Goal: Register for event/course

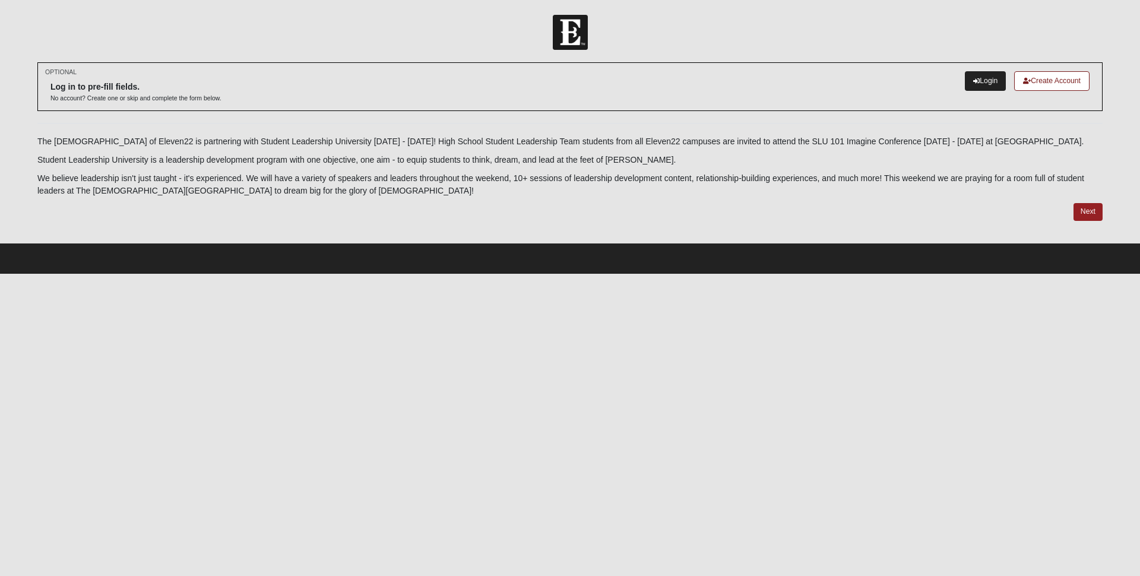
click at [979, 75] on link "Login" at bounding box center [985, 81] width 41 height 20
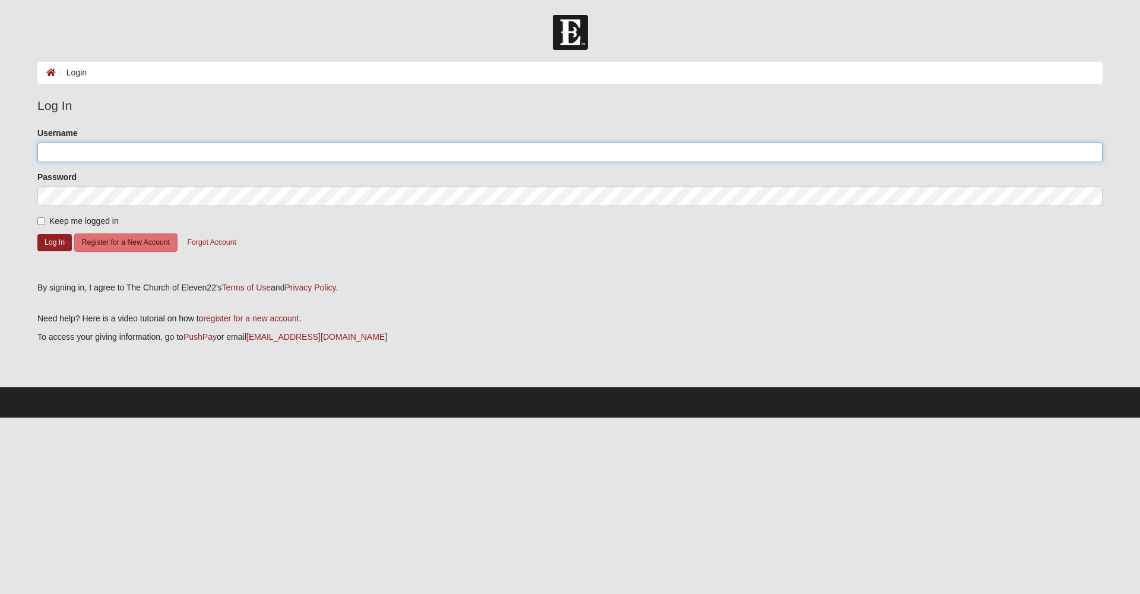
type input "garthgreer"
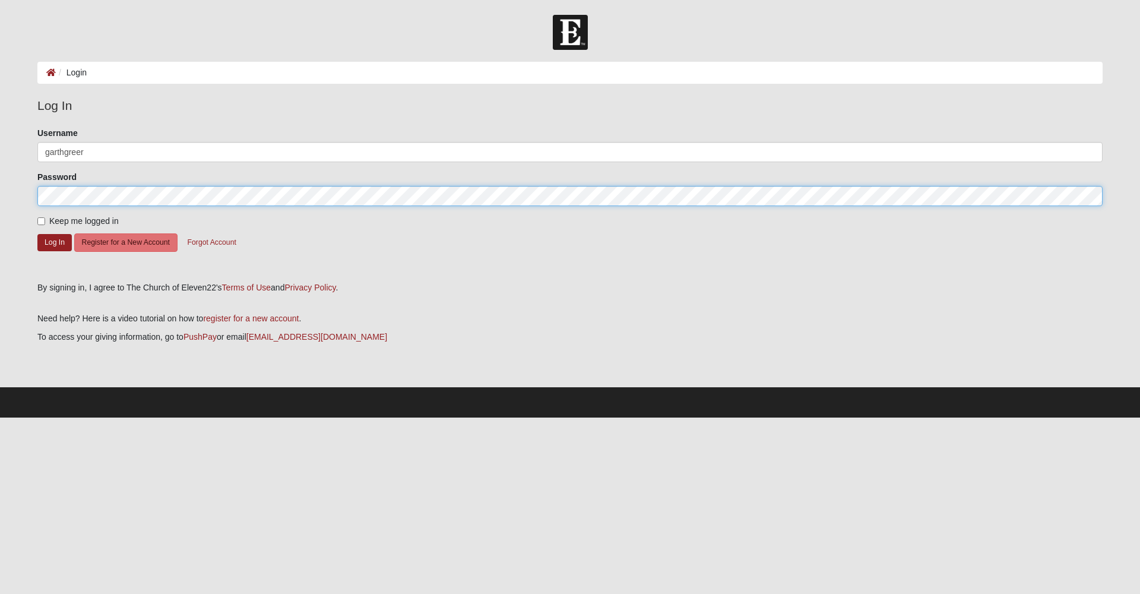
click at [55, 242] on button "Log In" at bounding box center [54, 242] width 34 height 17
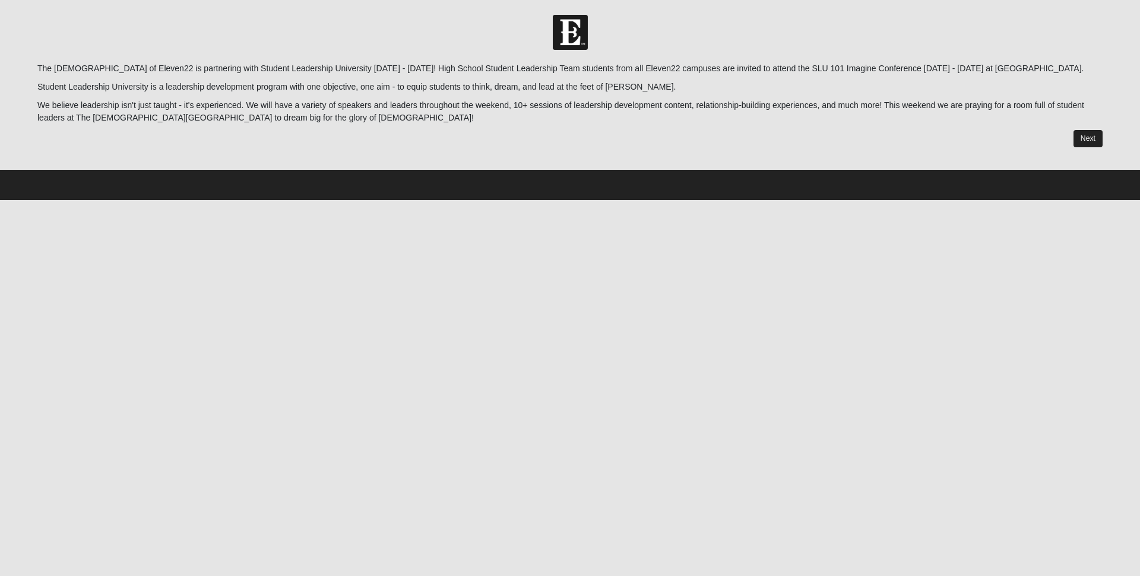
click at [1079, 136] on link "Next" at bounding box center [1088, 138] width 29 height 17
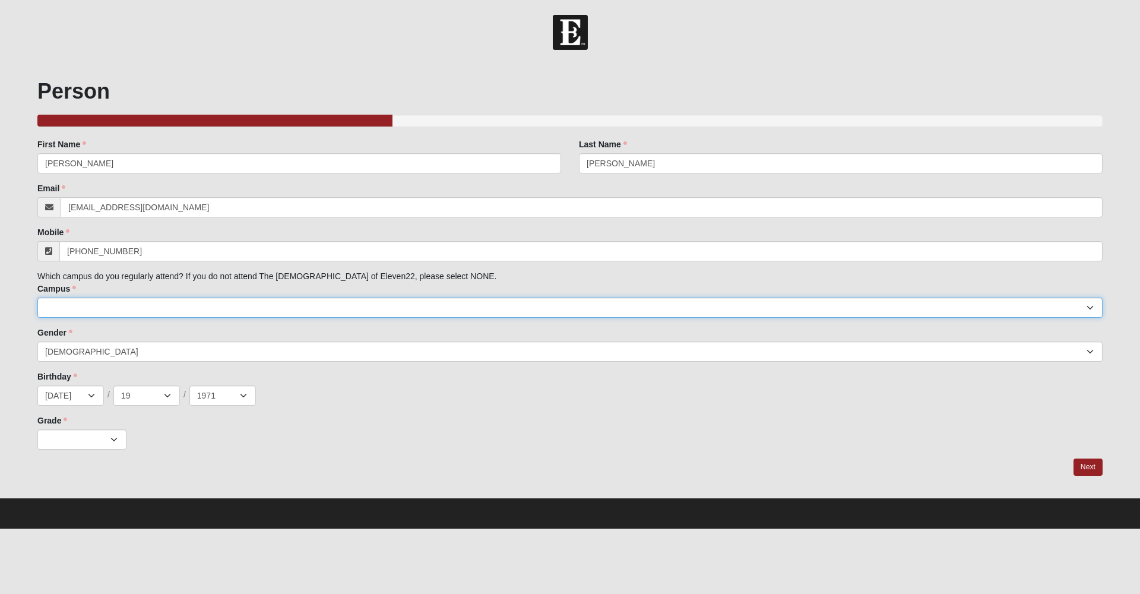
select select "16"
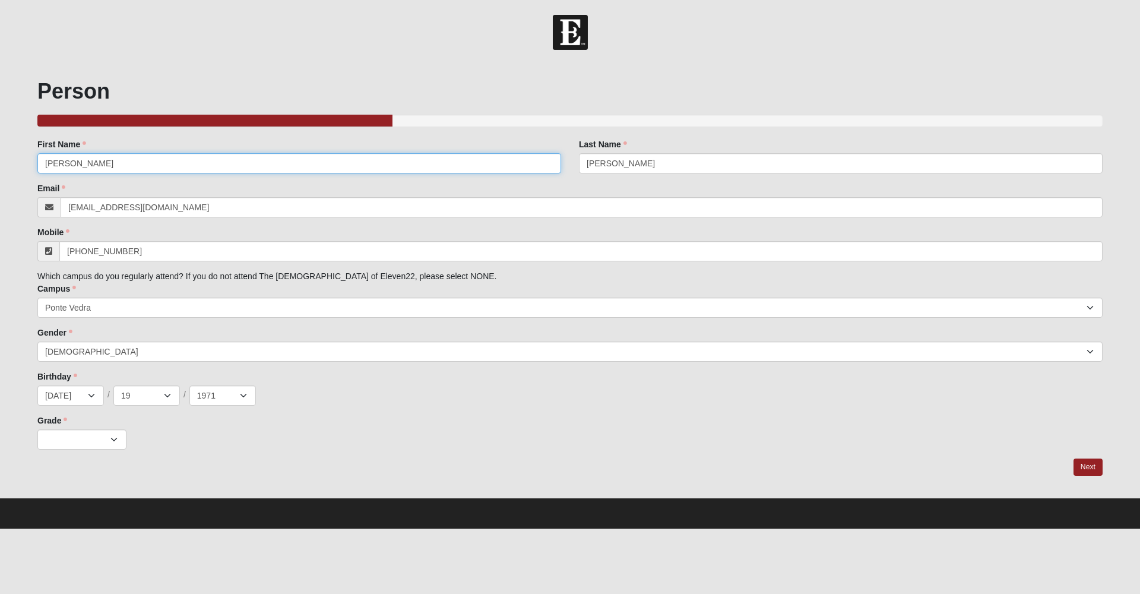
drag, startPoint x: 71, startPoint y: 163, endPoint x: -10, endPoint y: 150, distance: 81.8
click at [0, 150] on html "Hello Garth My Account Log Out SLT / SLU 2025 Events SLT / SLU 2025 Error" at bounding box center [570, 264] width 1140 height 529
type input "Haley"
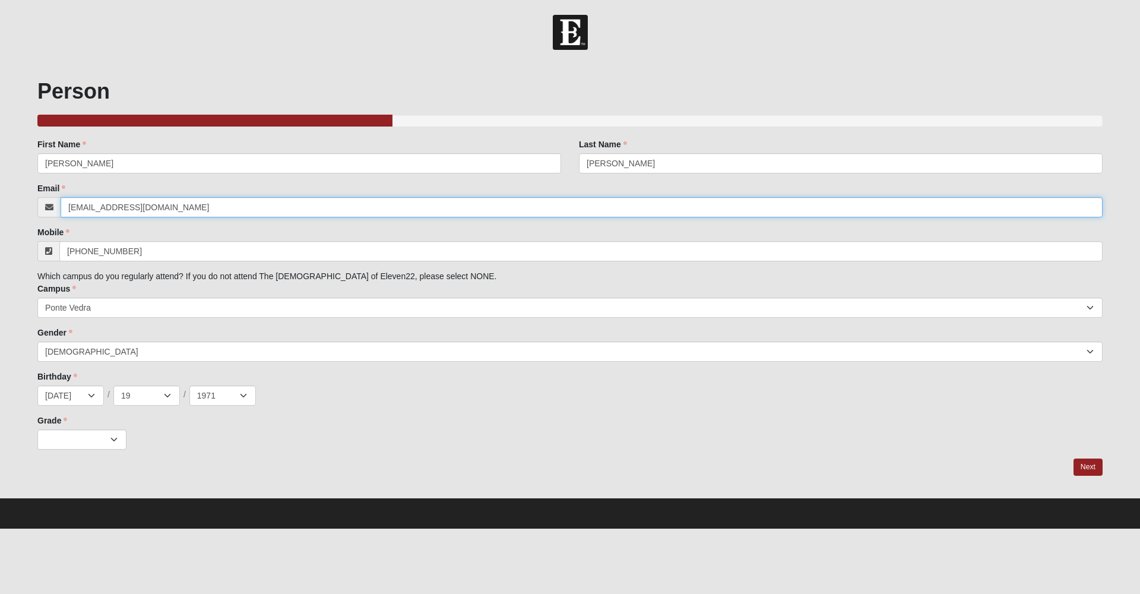
type input "HaleyEGreer@gmail.com"
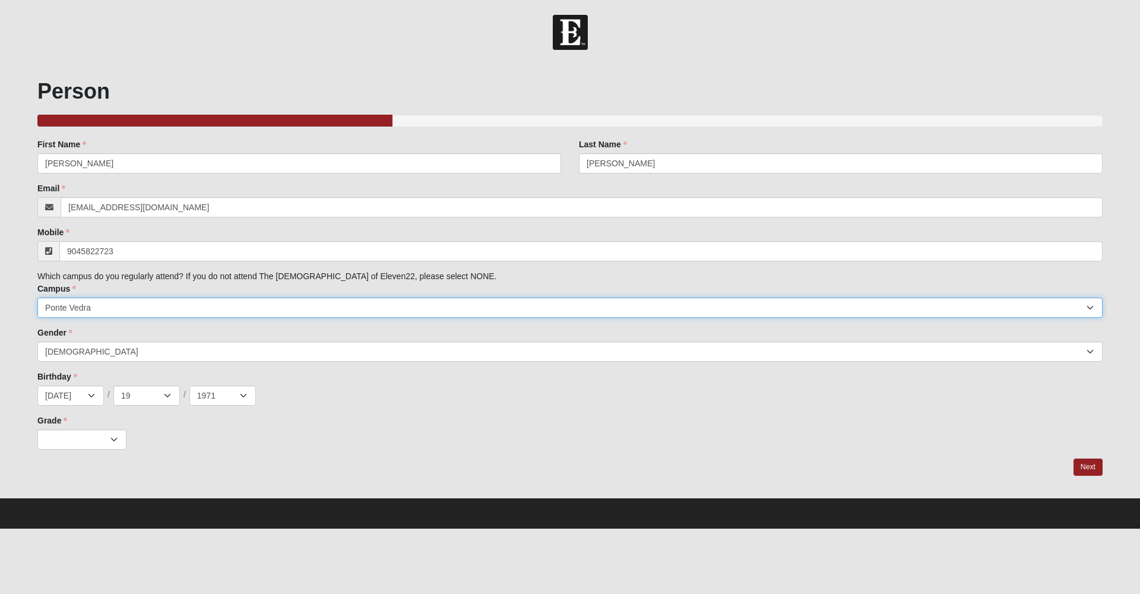
type input "(904) 582-2723"
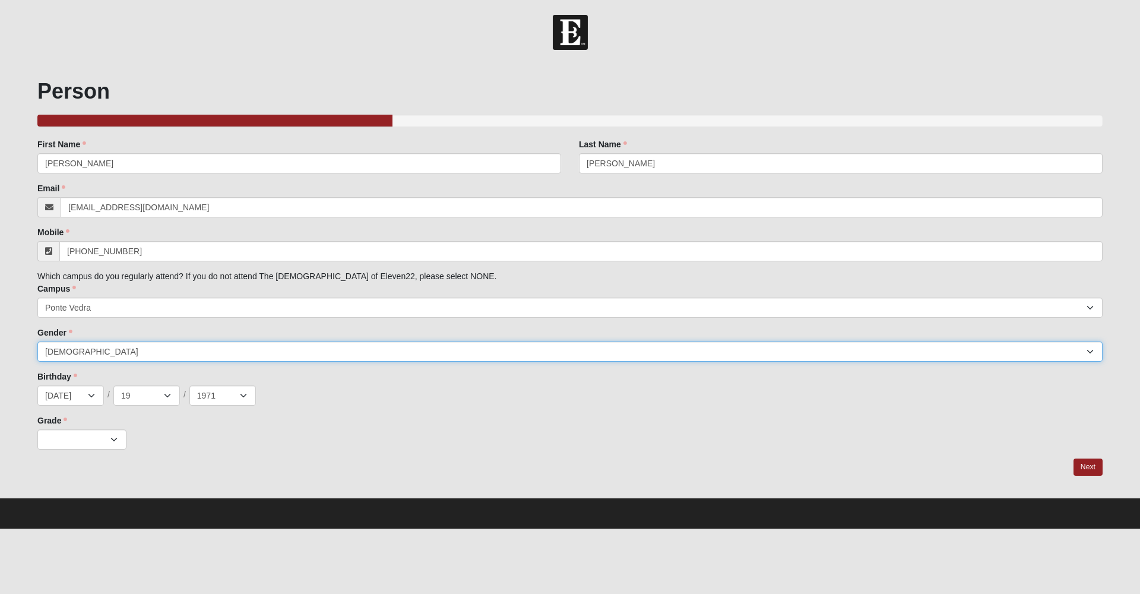
select select "2"
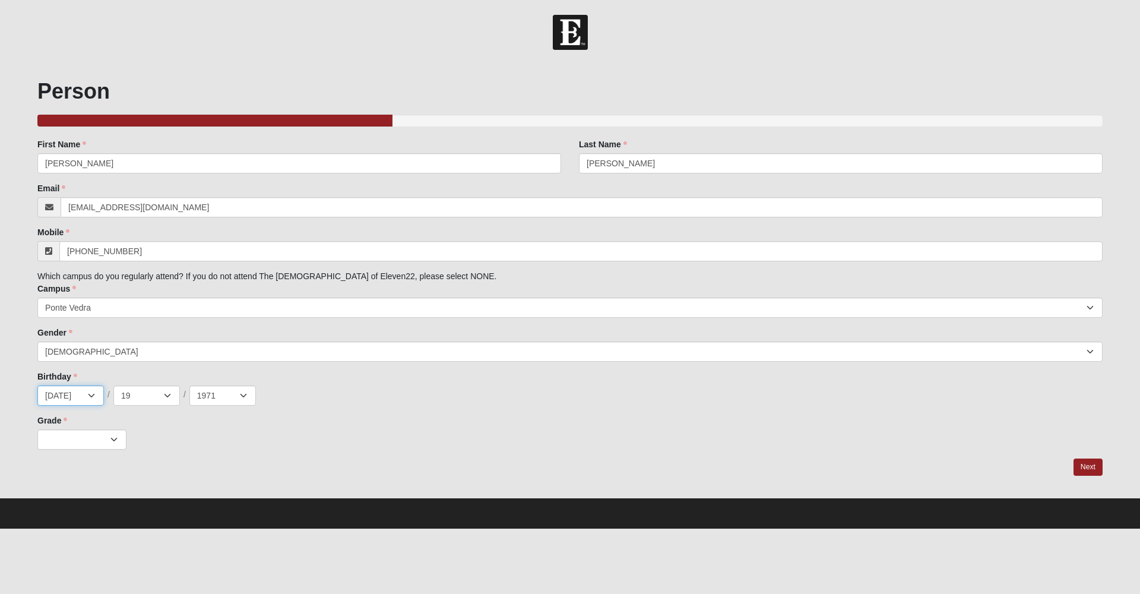
select select "11"
select select "2010"
click at [382, 384] on div "Birthday Jan Feb Mar Apr May Jun Jul Aug Sep Oct Nov Dec / 1 2 3 4 5 6 7 8 9 10…" at bounding box center [569, 388] width 1065 height 35
select select "3"
click at [1087, 461] on link "Next" at bounding box center [1088, 466] width 29 height 17
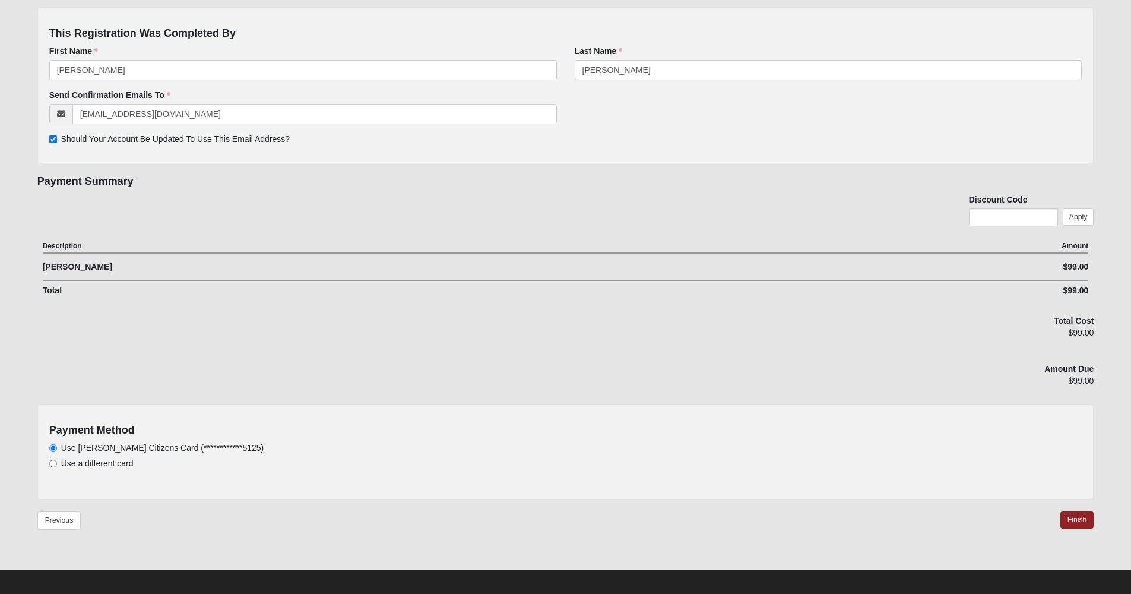
scroll to position [137, 0]
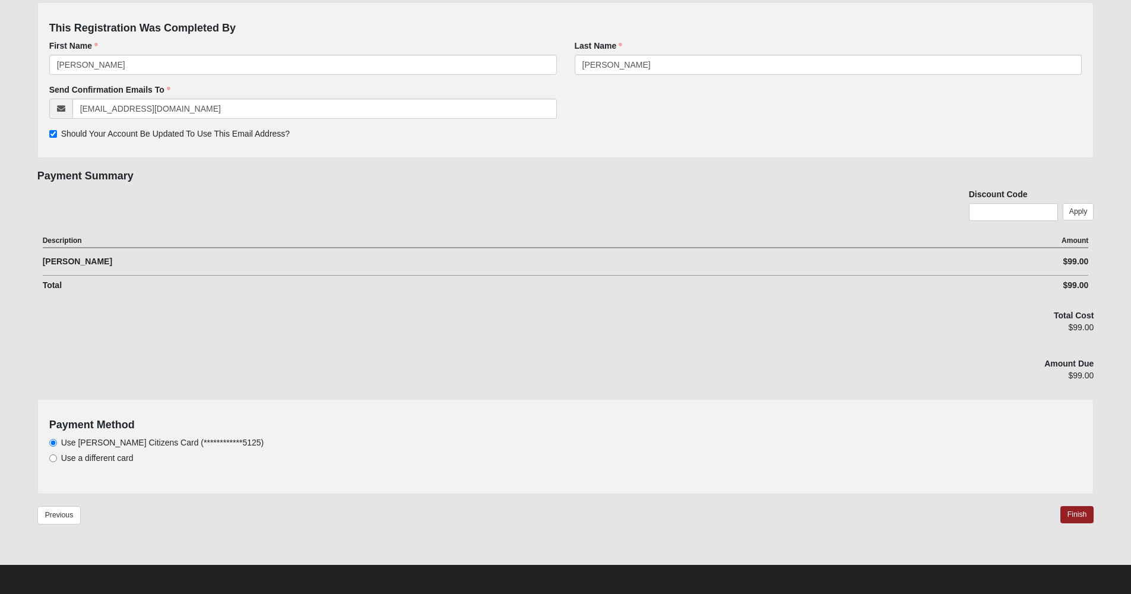
click at [53, 460] on input "Use a different card" at bounding box center [53, 458] width 8 height 8
radio input "true"
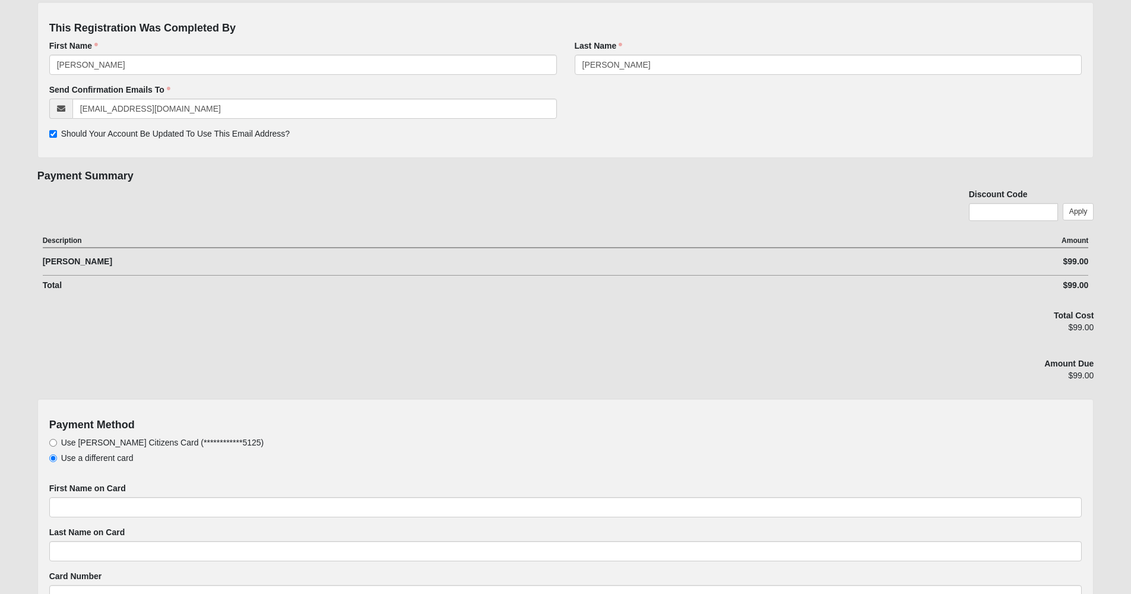
scroll to position [134, 0]
click at [54, 442] on input "**********" at bounding box center [53, 445] width 8 height 8
radio input "true"
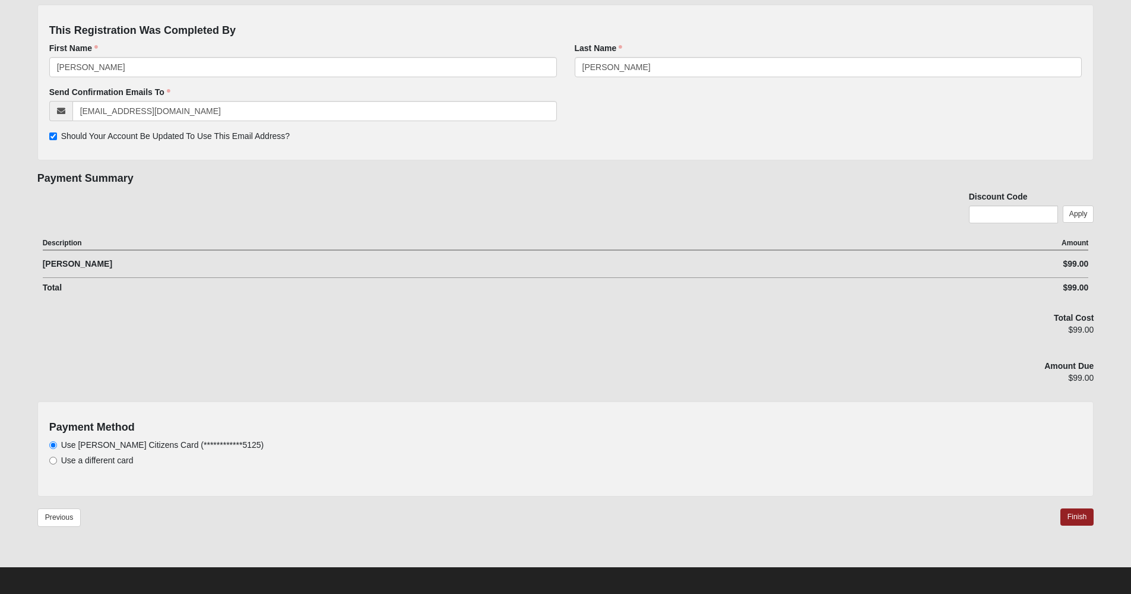
click at [52, 460] on input "Use a different card" at bounding box center [53, 461] width 8 height 8
radio input "true"
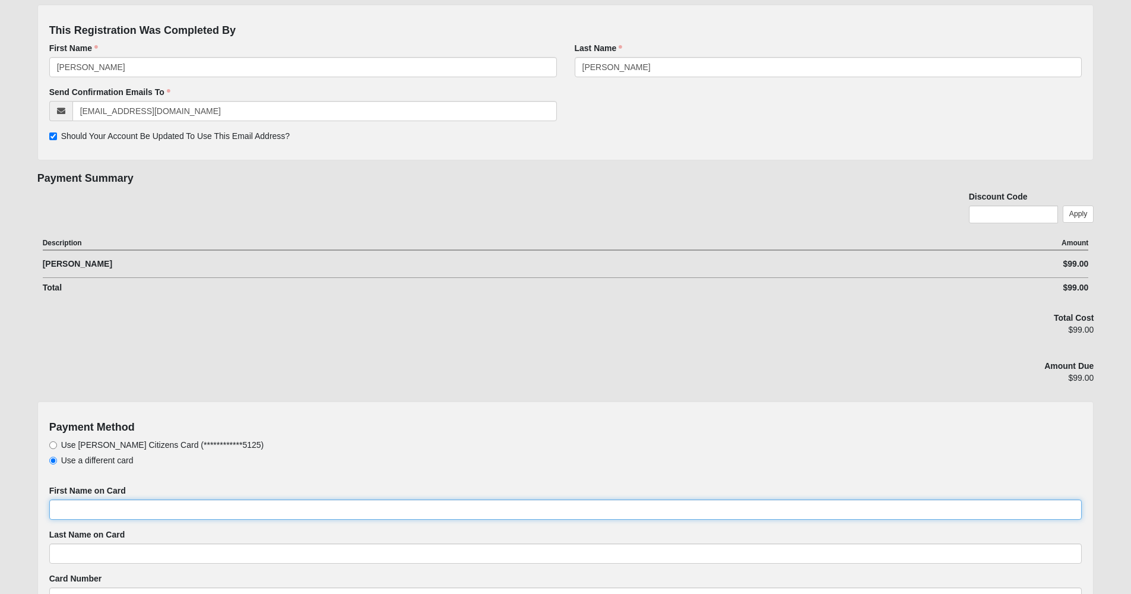
drag, startPoint x: 62, startPoint y: 502, endPoint x: 131, endPoint y: 473, distance: 75.3
click at [62, 502] on input "First Name on Card" at bounding box center [565, 509] width 1033 height 20
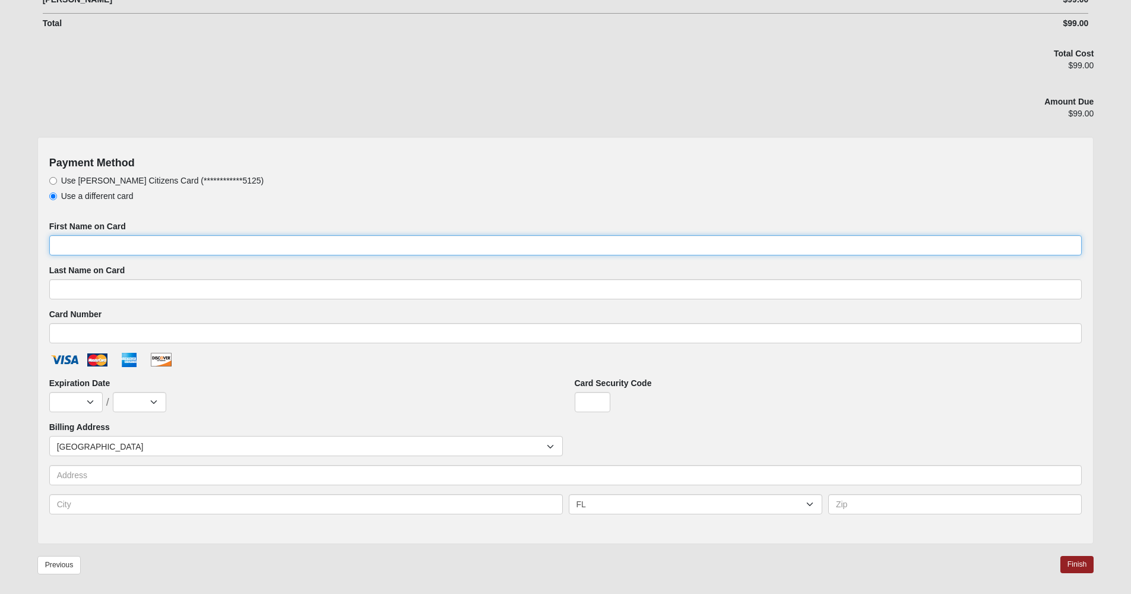
scroll to position [413, 0]
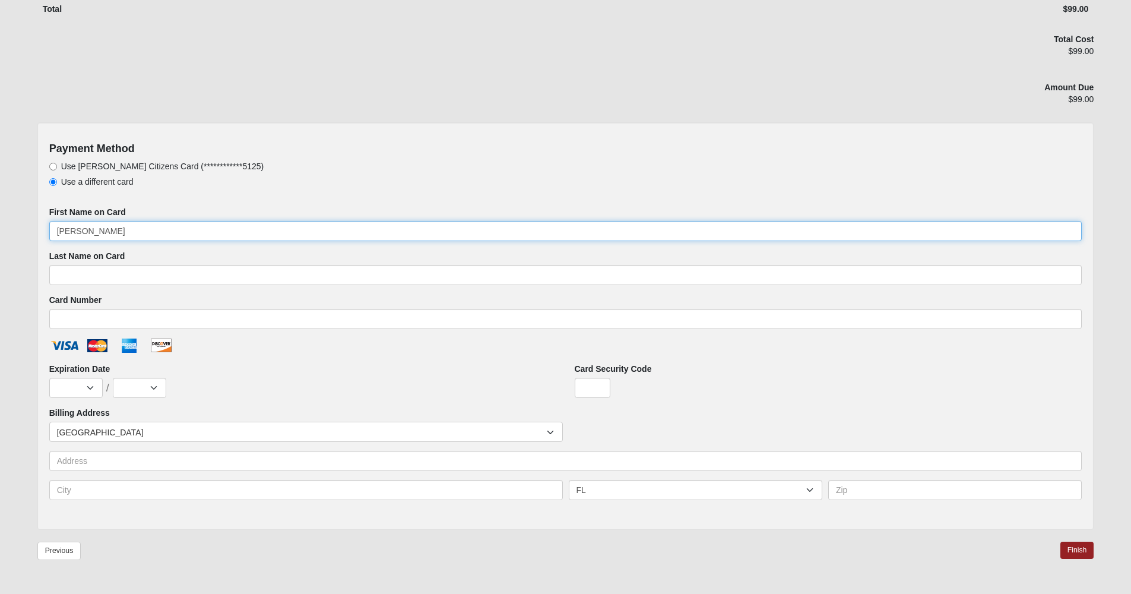
type input "Garth"
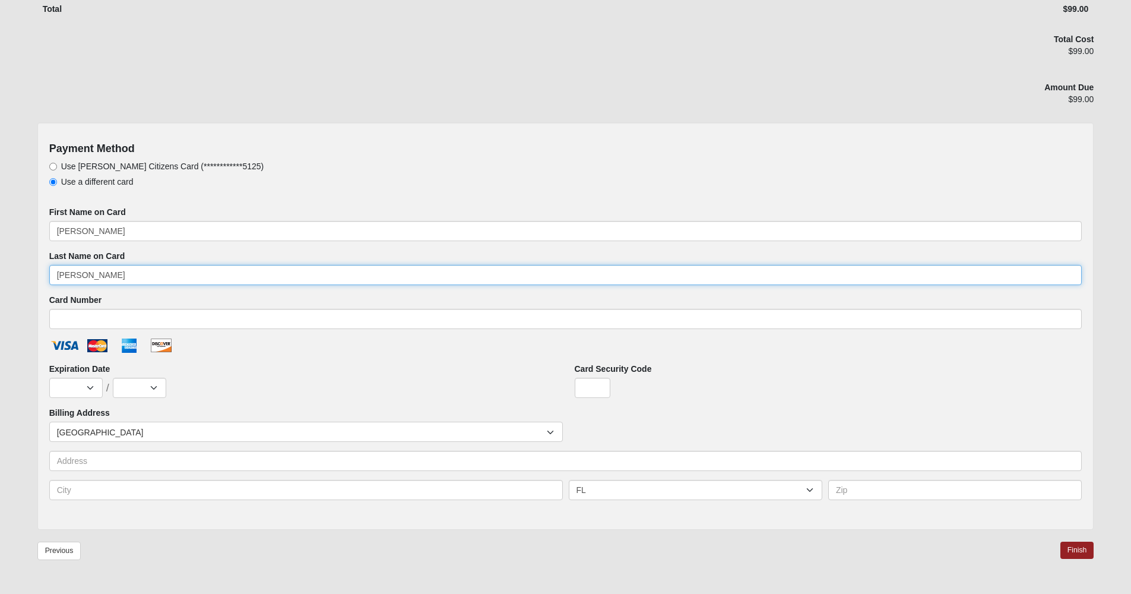
type input "Greer"
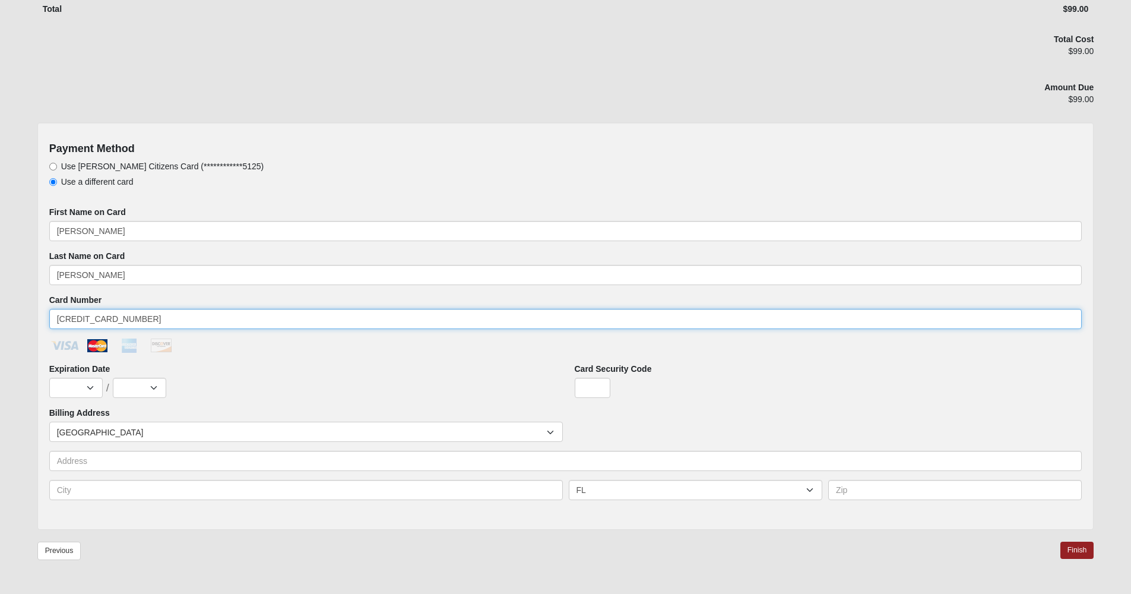
type input "5218531122393748"
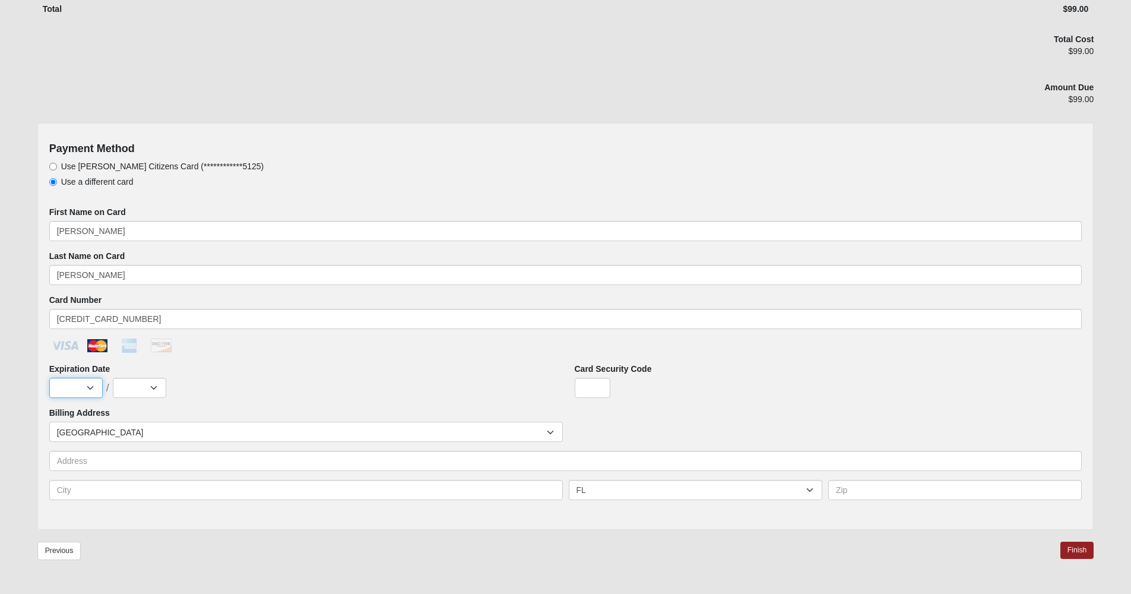
select select "7"
select select "2030"
click at [588, 388] on input "Card Security Code" at bounding box center [593, 388] width 36 height 20
type input "853"
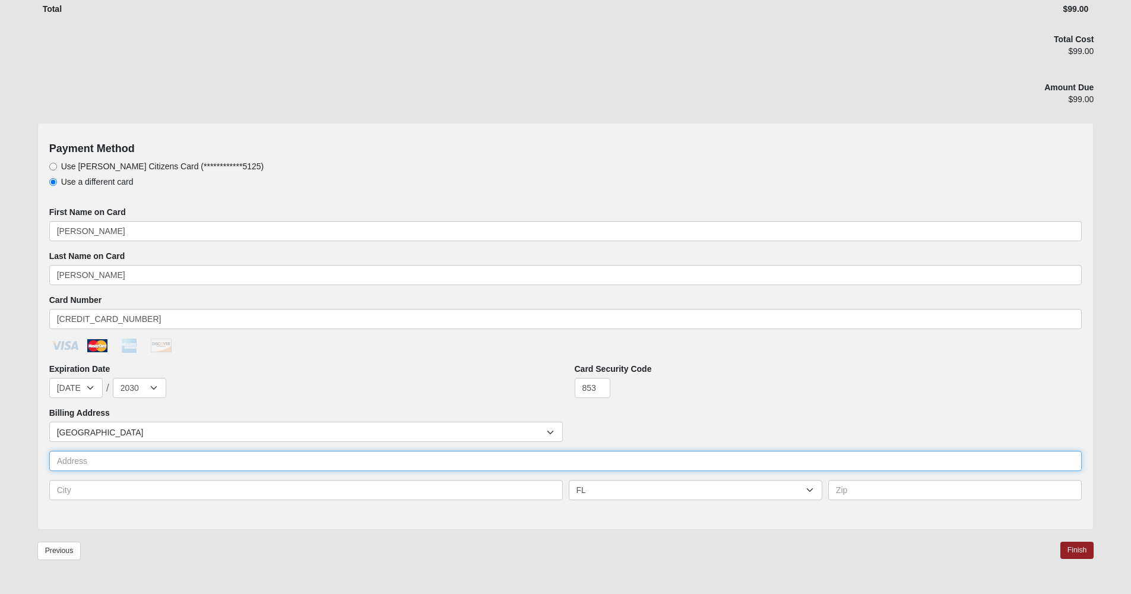
click at [172, 463] on input "text" at bounding box center [565, 461] width 1033 height 20
type input "665 Cross Ridge Dr"
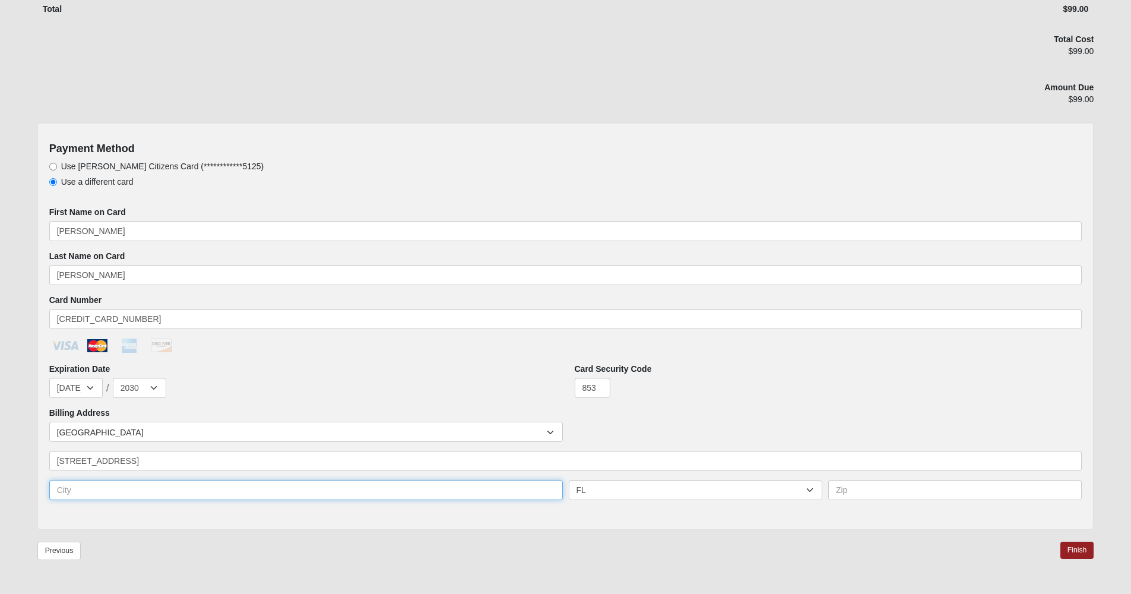
type input "Ponte Vedra"
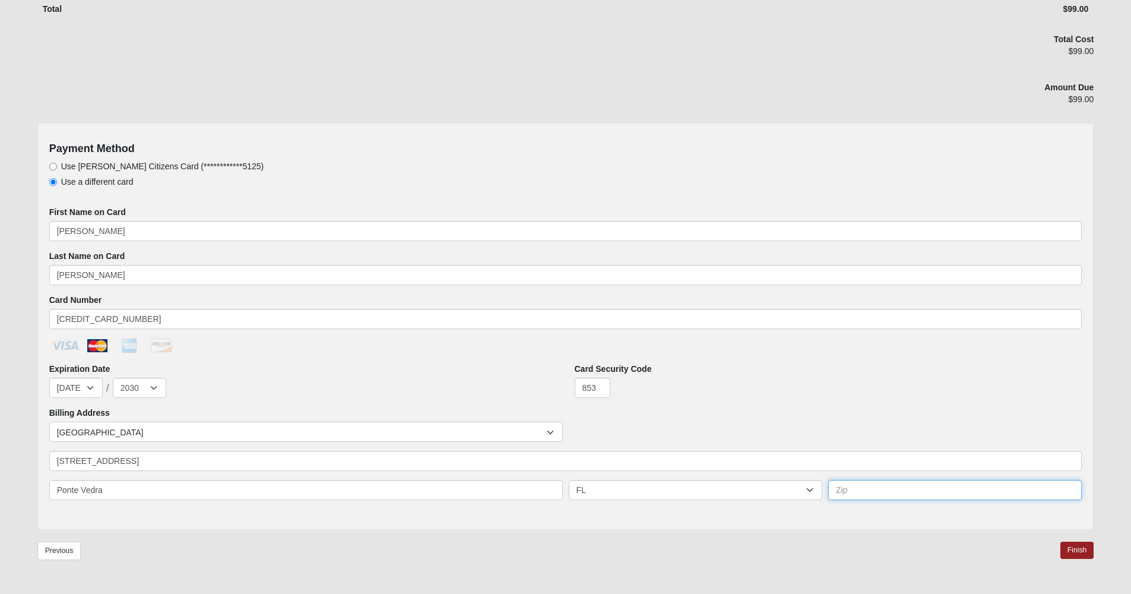
type input "32081"
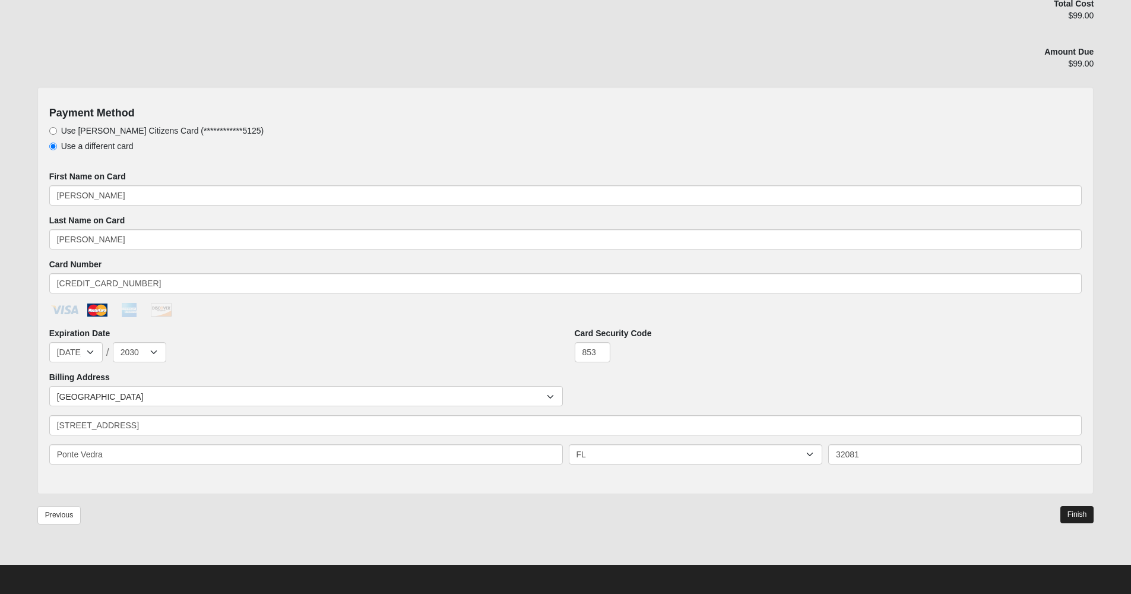
click at [1076, 515] on link "Finish" at bounding box center [1078, 514] width 34 height 17
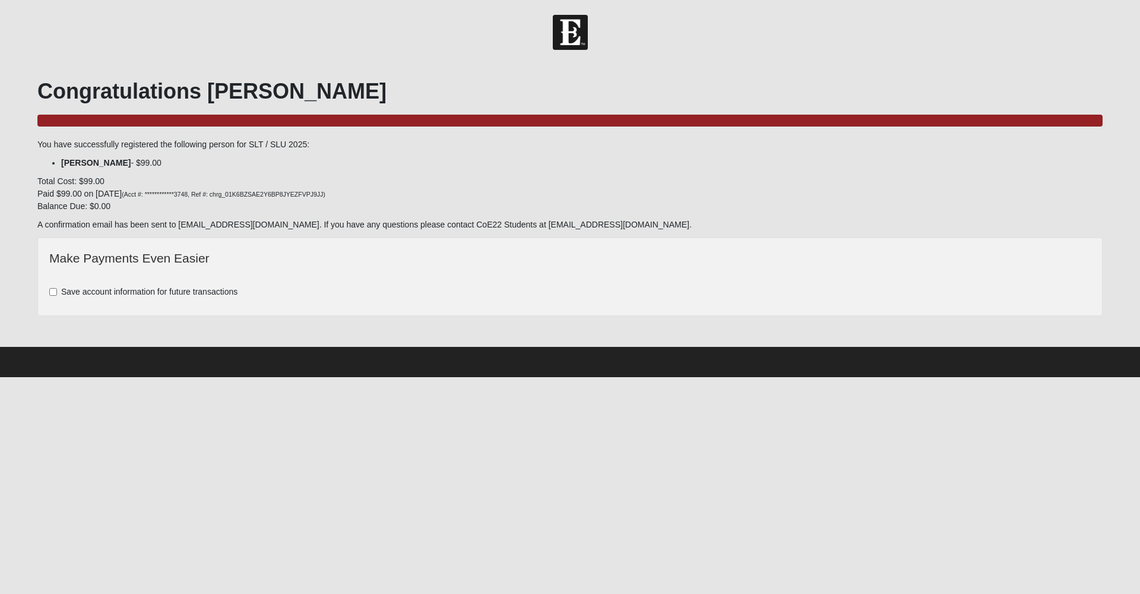
click at [50, 290] on input "Save account information for future transactions" at bounding box center [53, 292] width 8 height 8
checkbox input "true"
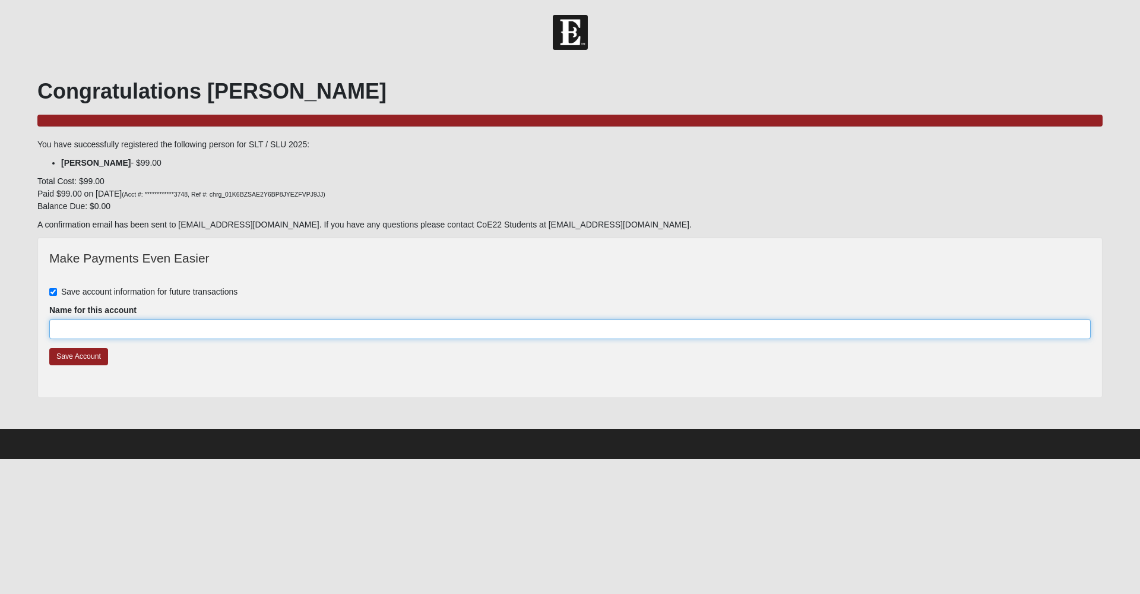
click at [125, 328] on input "Name for this account" at bounding box center [570, 329] width 1042 height 20
type input "PP"
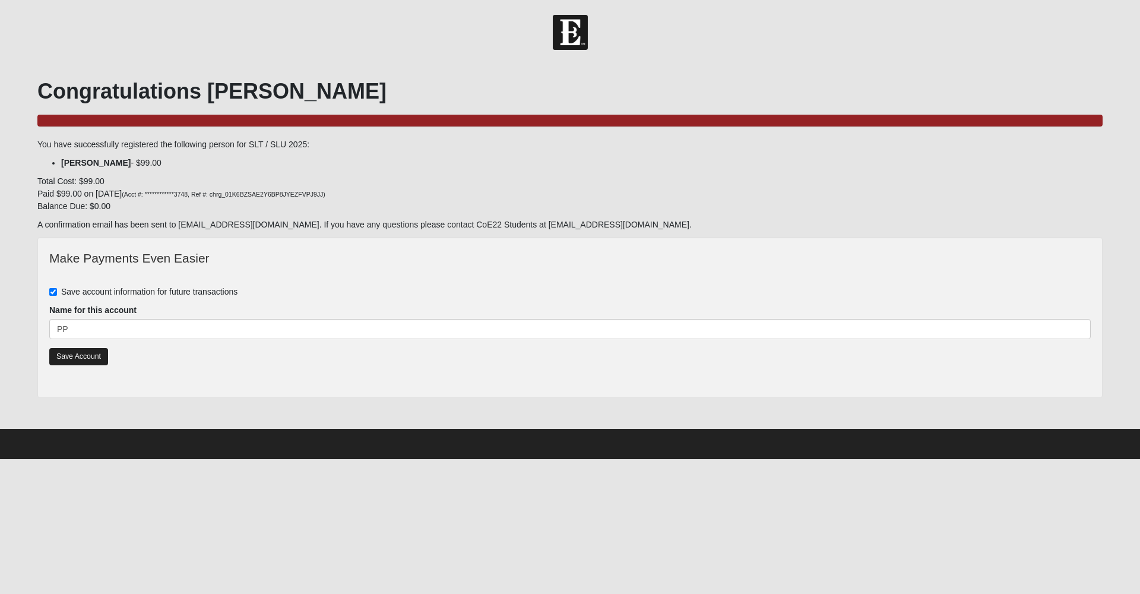
click at [75, 353] on link "Save Account" at bounding box center [78, 356] width 59 height 17
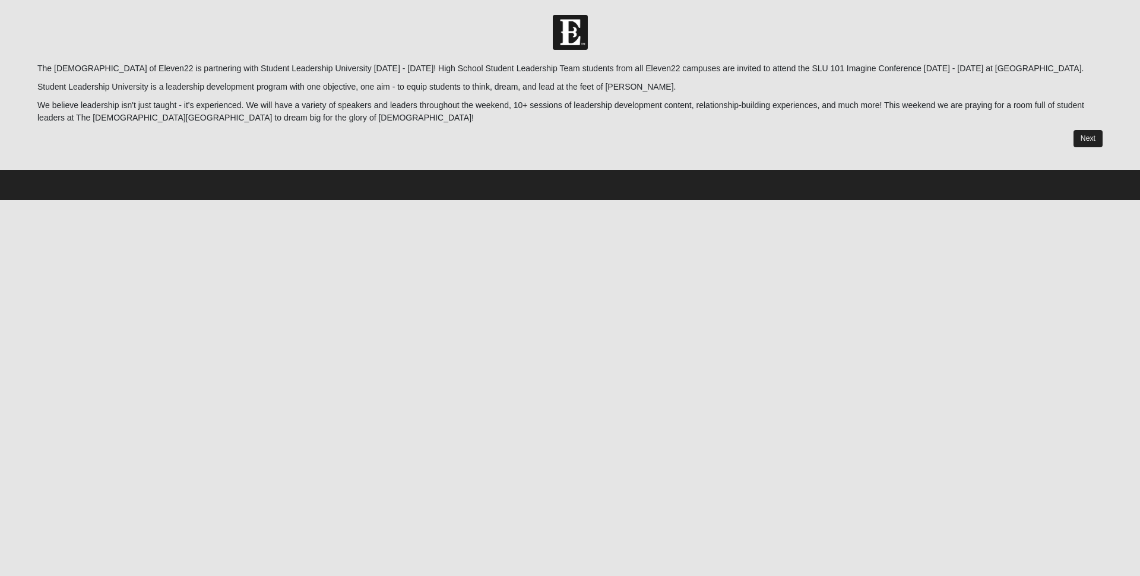
click at [1096, 133] on link "Next" at bounding box center [1088, 138] width 29 height 17
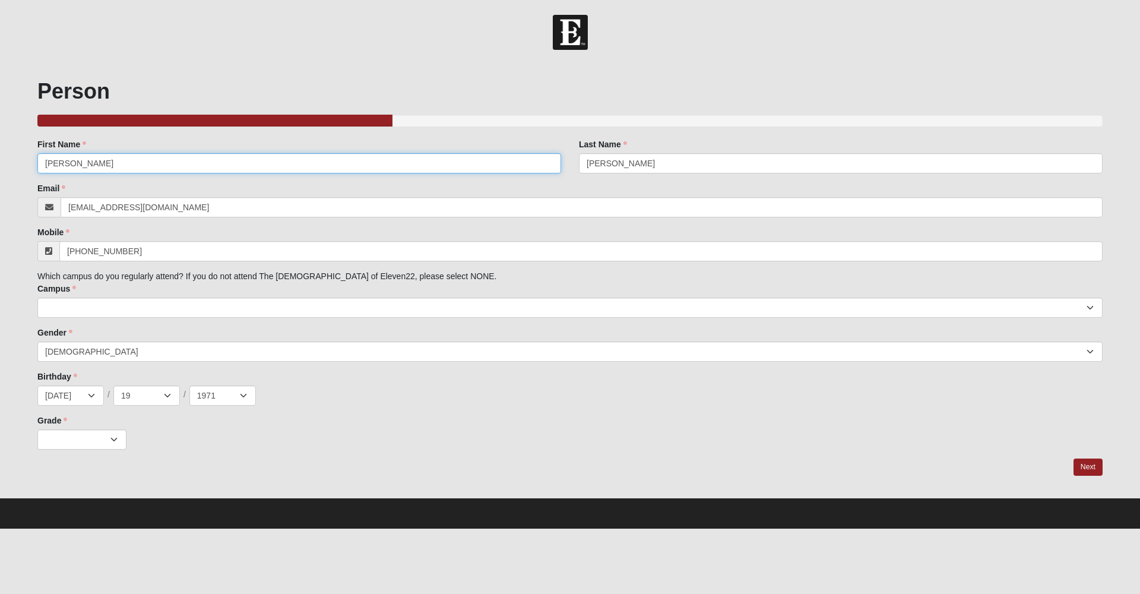
drag, startPoint x: 93, startPoint y: 161, endPoint x: -9, endPoint y: 160, distance: 102.2
type input "Jack"
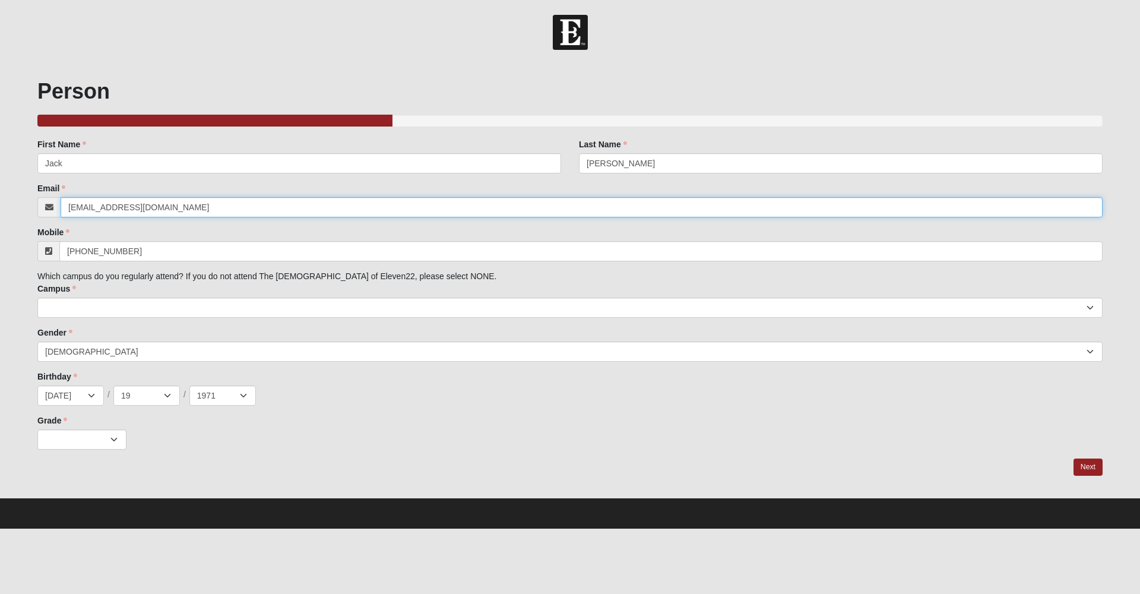
type input "jackgreer07@icloud.com"
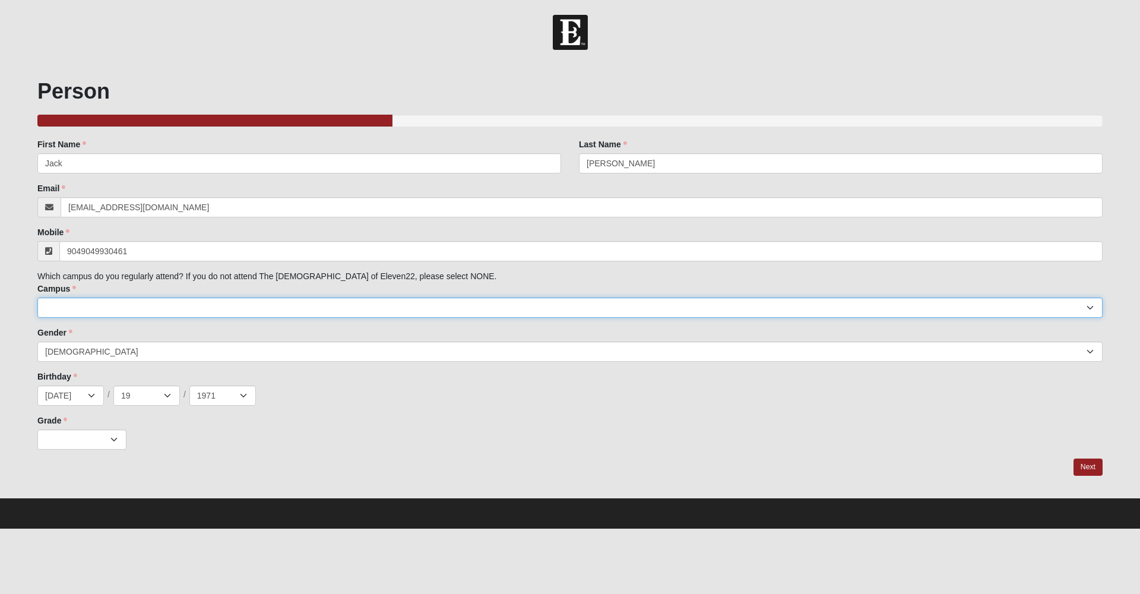
drag, startPoint x: 76, startPoint y: 303, endPoint x: 81, endPoint y: 247, distance: 56.0
click at [81, 247] on div "Family Member to Register First Name Jack First Name is required. Last Name Gre…" at bounding box center [569, 293] width 1065 height 311
drag, startPoint x: 143, startPoint y: 250, endPoint x: 67, endPoint y: 245, distance: 76.2
click at [67, 245] on input "9049049930461" at bounding box center [580, 251] width 1043 height 20
type input "(904) 993-0461"
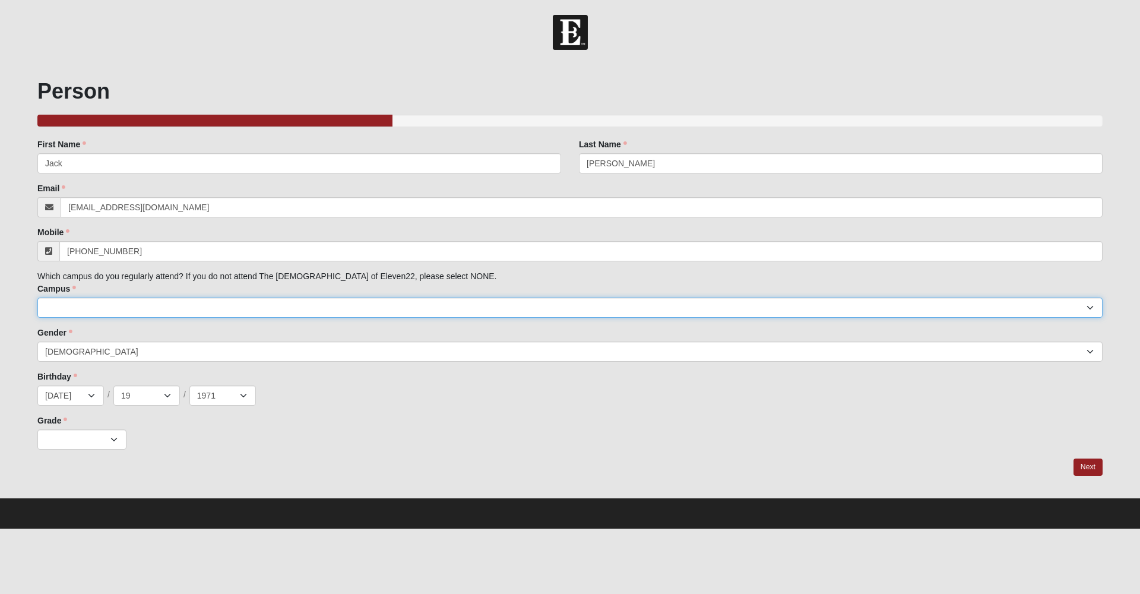
select select "16"
select select "11"
select select "12"
click at [227, 409] on div "Family Member to Register First Name Jack First Name is required. Last Name Gre…" at bounding box center [569, 293] width 1065 height 311
select select "2007"
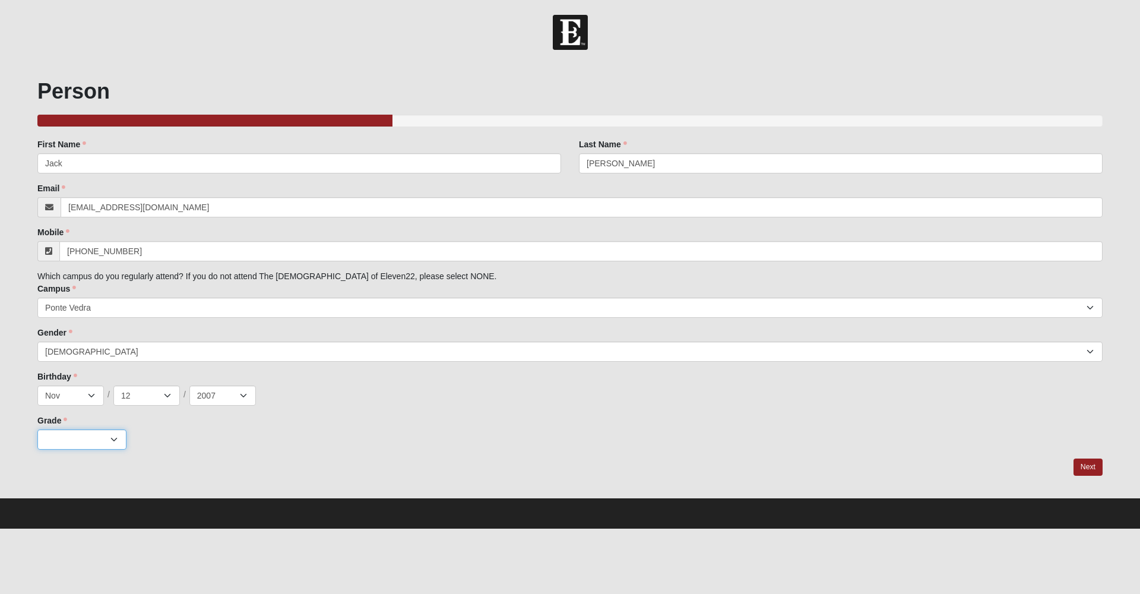
select select "0"
click at [1088, 464] on link "Next" at bounding box center [1088, 466] width 29 height 17
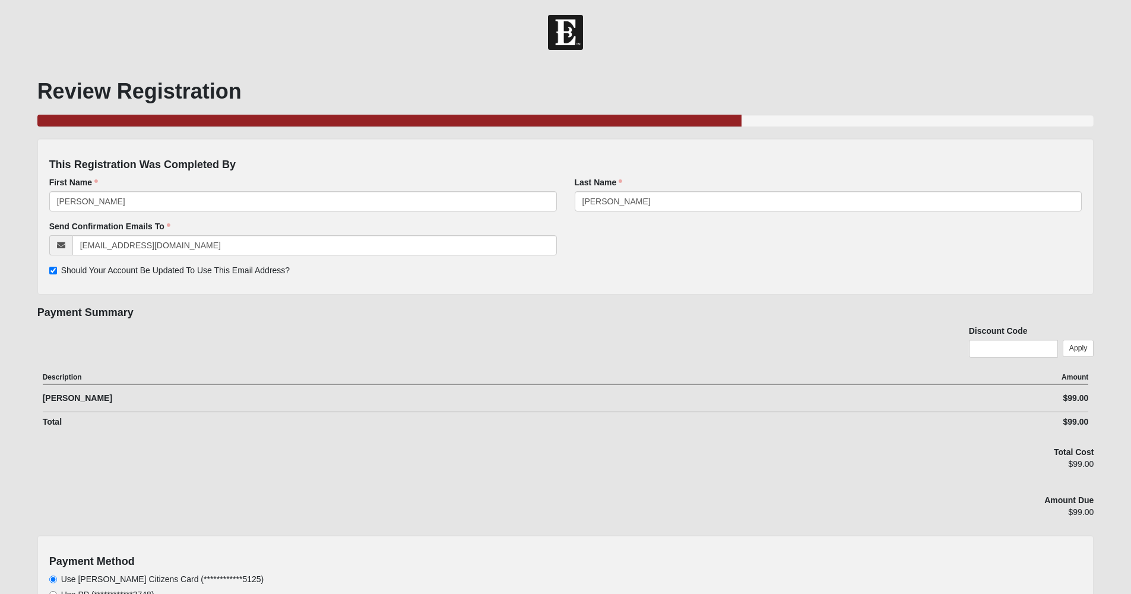
scroll to position [152, 0]
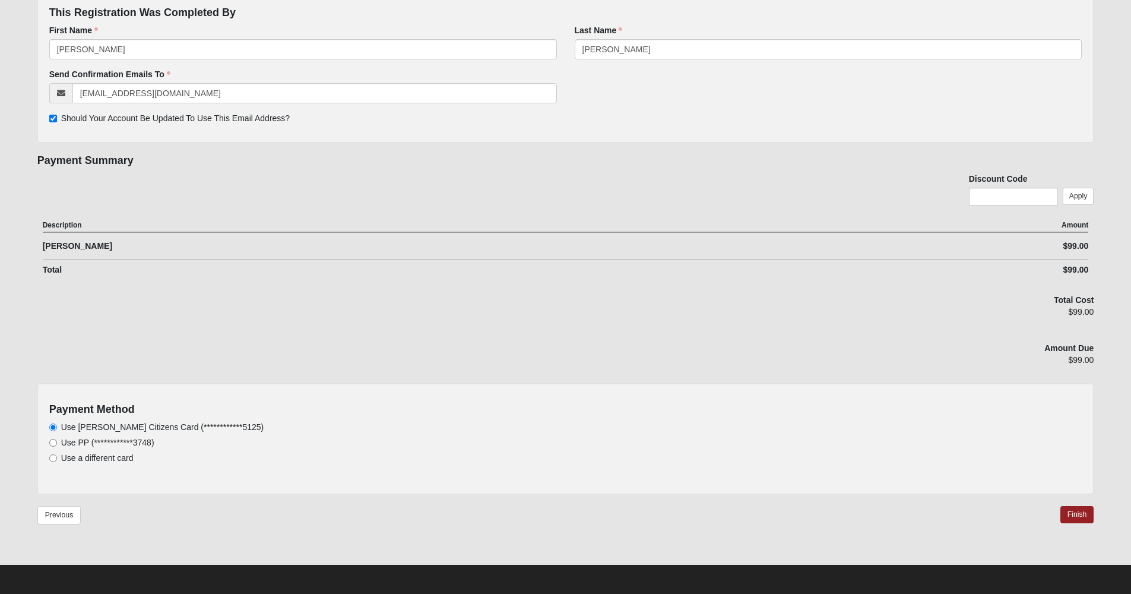
click at [52, 442] on input "**********" at bounding box center [53, 443] width 8 height 8
radio input "true"
click at [1085, 507] on link "Finish" at bounding box center [1078, 514] width 34 height 17
